Goal: Task Accomplishment & Management: Manage account settings

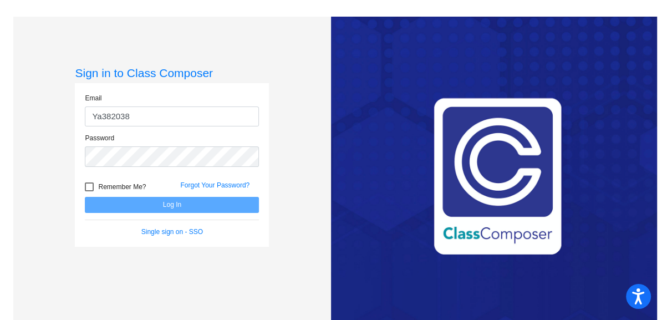
type input "Ya382038"
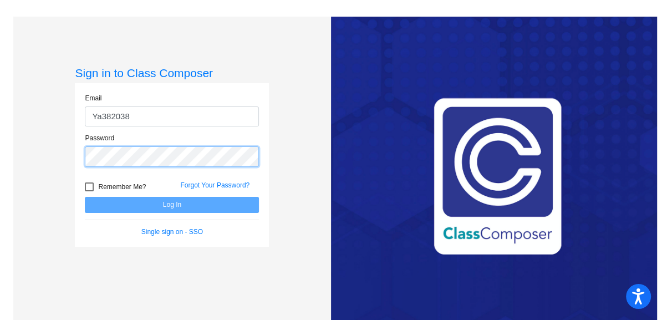
click at [146, 147] on div "Password" at bounding box center [172, 149] width 174 height 33
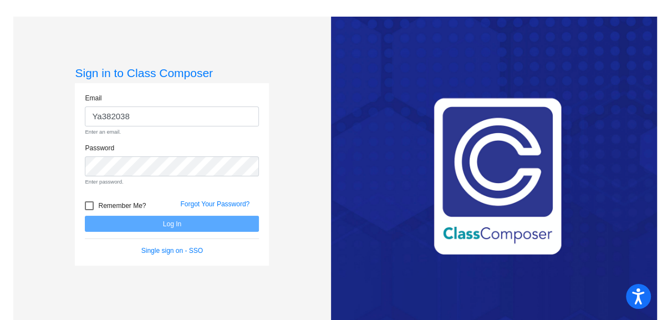
click at [86, 205] on div at bounding box center [89, 205] width 9 height 9
click at [89, 210] on input "Remember Me?" at bounding box center [89, 210] width 1 height 1
checkbox input "true"
click at [132, 207] on div "Remember Me?" at bounding box center [123, 207] width 95 height 17
drag, startPoint x: 141, startPoint y: 191, endPoint x: 152, endPoint y: 200, distance: 13.8
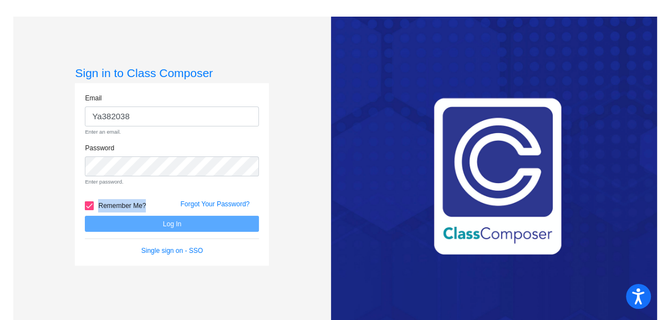
click at [147, 197] on form "Email Ya382038 Enter an email. Password Enter password. Remember Me? Forgot You…" at bounding box center [172, 174] width 174 height 163
click at [173, 189] on div "Password Enter password." at bounding box center [171, 168] width 191 height 50
click at [171, 218] on form "Email Ya382038 Enter an email. Password Enter password. Remember Me? Forgot You…" at bounding box center [172, 174] width 174 height 163
click at [159, 250] on link "Single sign on - SSO" at bounding box center [172, 251] width 62 height 8
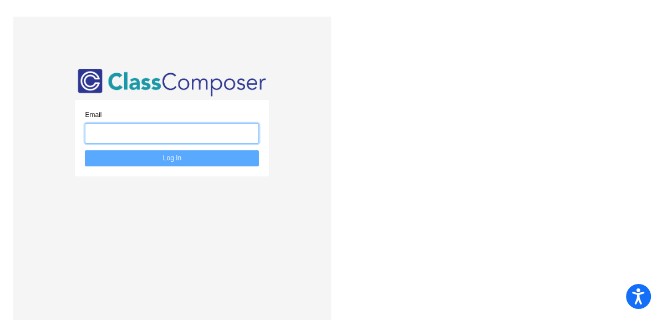
click at [115, 135] on input "email" at bounding box center [172, 133] width 174 height 21
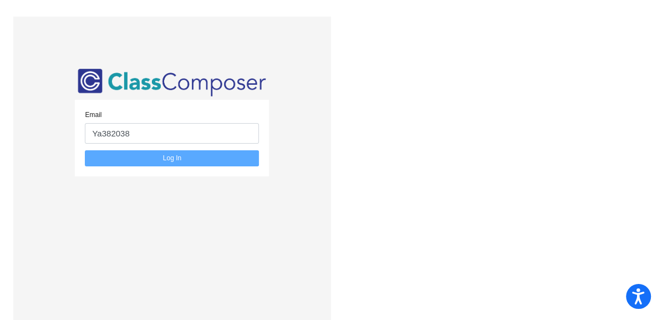
click at [140, 156] on form "Email Ya382038 Log In" at bounding box center [172, 138] width 174 height 57
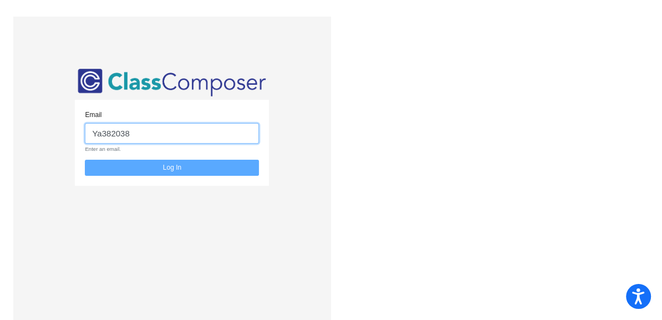
click at [131, 126] on input "Ya382038" at bounding box center [172, 133] width 174 height 21
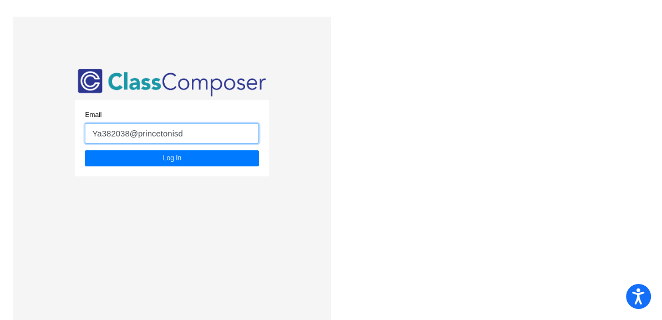
type input "Ya382038@princetonisd"
click at [85, 150] on button "Log In" at bounding box center [172, 158] width 174 height 16
